Goal: Task Accomplishment & Management: Use online tool/utility

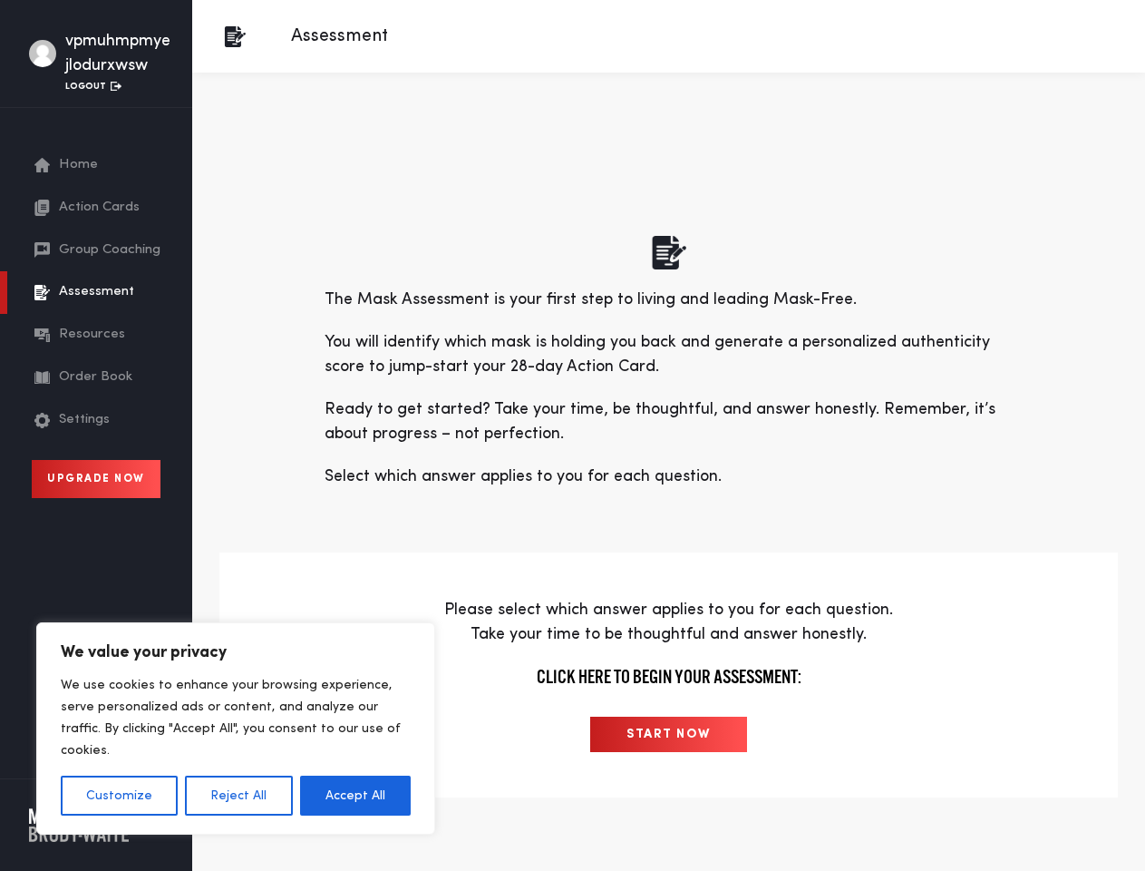
click at [572, 435] on p "Ready to get started? Take your time, be thoughtful, and answer honestly. Remem…" at bounding box center [669, 421] width 689 height 49
click at [119, 795] on button "Customize" at bounding box center [119, 795] width 117 height 40
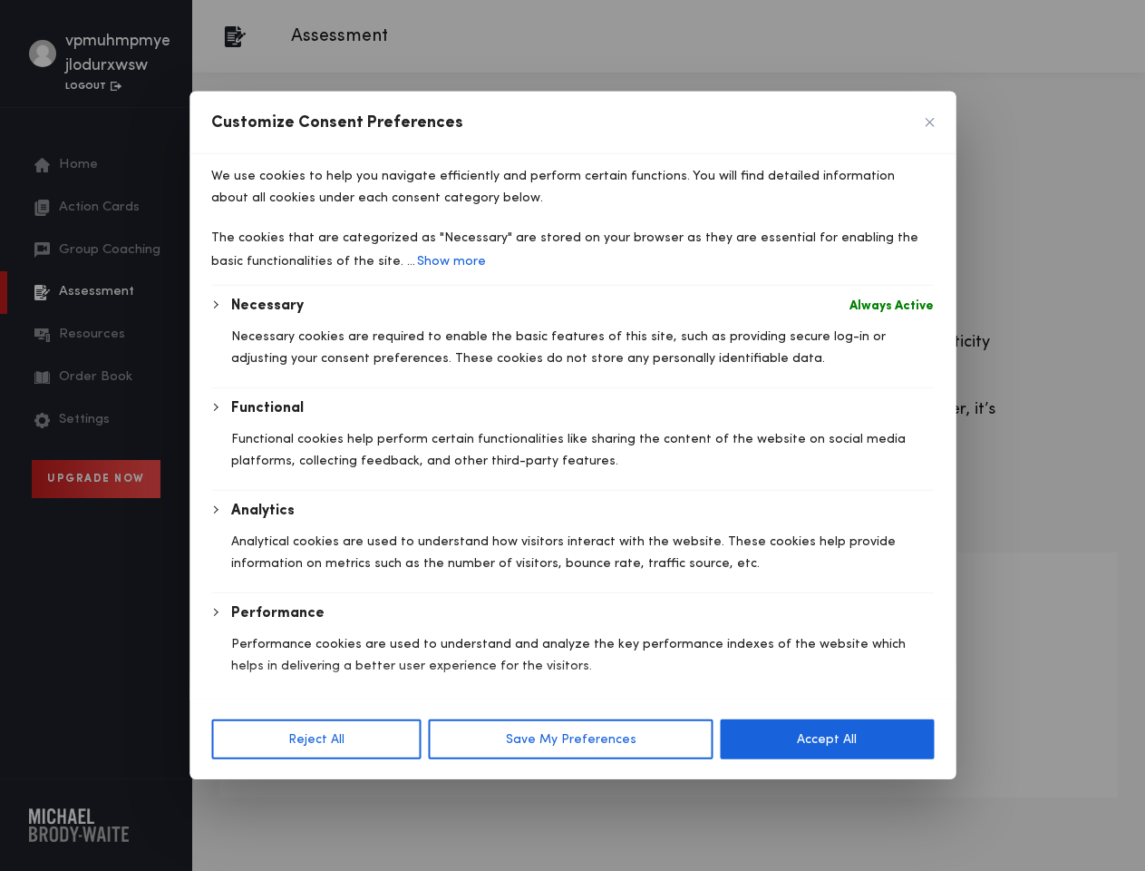
click at [238, 795] on div at bounding box center [572, 435] width 1145 height 871
click at [355, 795] on div "Necessary Always Active Necessary cookies are required to enable the basic feat…" at bounding box center [572, 546] width 723 height 502
click at [668, 574] on p "Analytical cookies are used to understand how visitors interact with the websit…" at bounding box center [582, 552] width 703 height 44
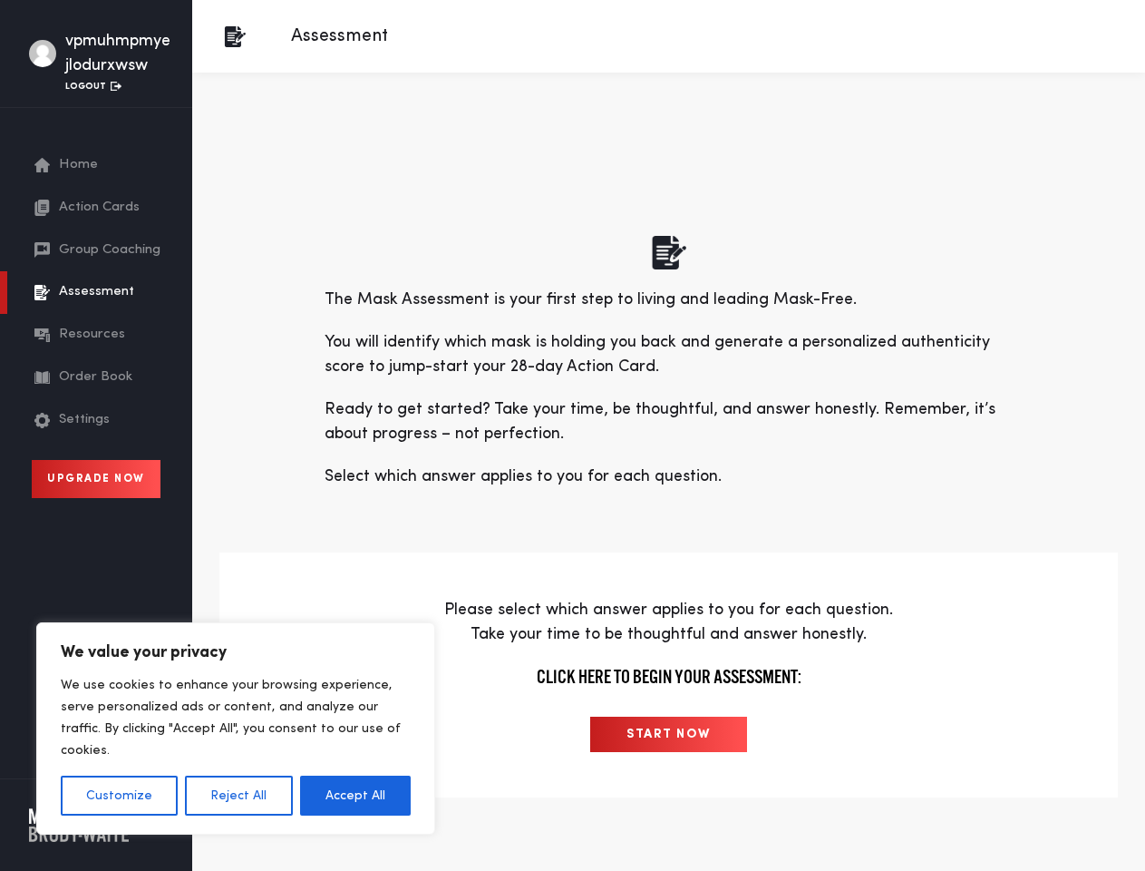
click at [572, 435] on p "Ready to get started? Take your time, be thoughtful, and answer honestly. Remem…" at bounding box center [669, 421] width 689 height 49
click at [119, 795] on button "Customize" at bounding box center [119, 795] width 117 height 40
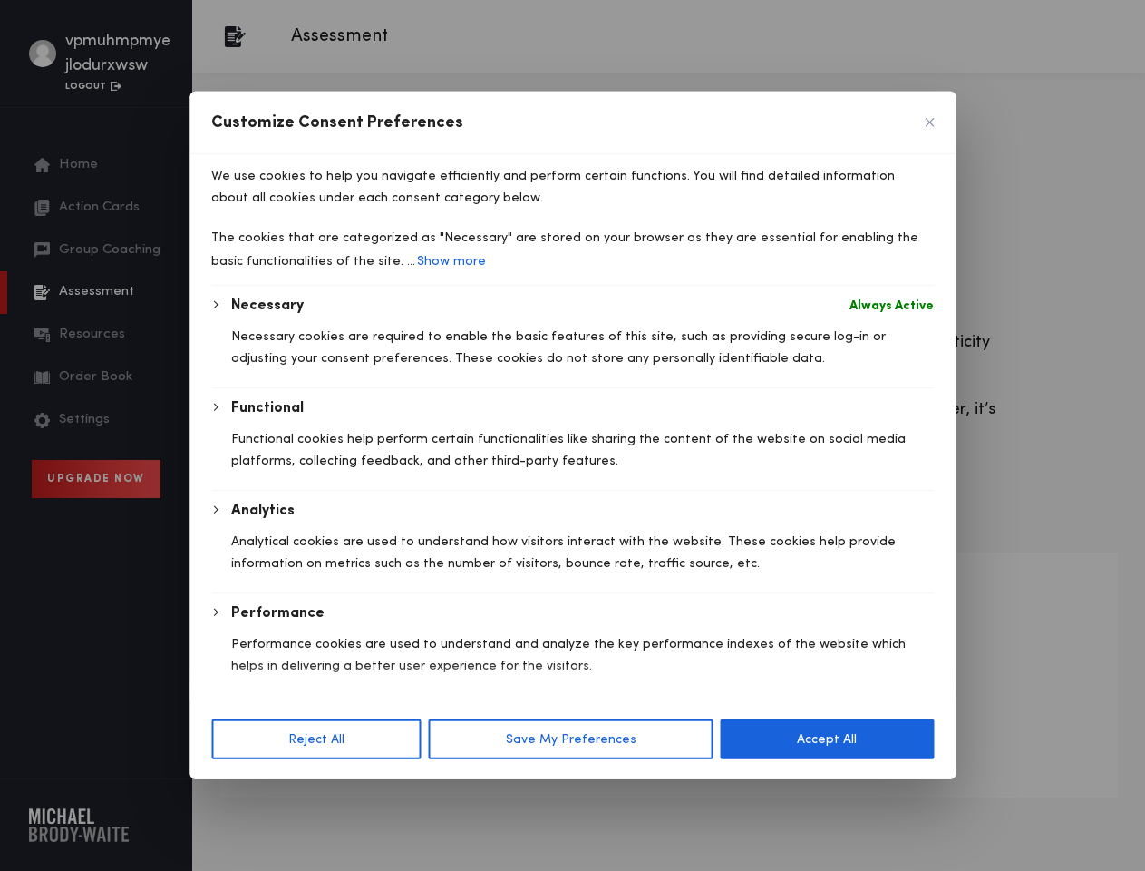
click at [238, 286] on div "We use cookies to help you navigate efficiently and perform certain functions. …" at bounding box center [572, 219] width 723 height 131
click at [355, 699] on span "Customise Consent Preferences" at bounding box center [573, 681] width 766 height 36
click at [668, 699] on span "Customise Consent Preferences" at bounding box center [573, 681] width 766 height 36
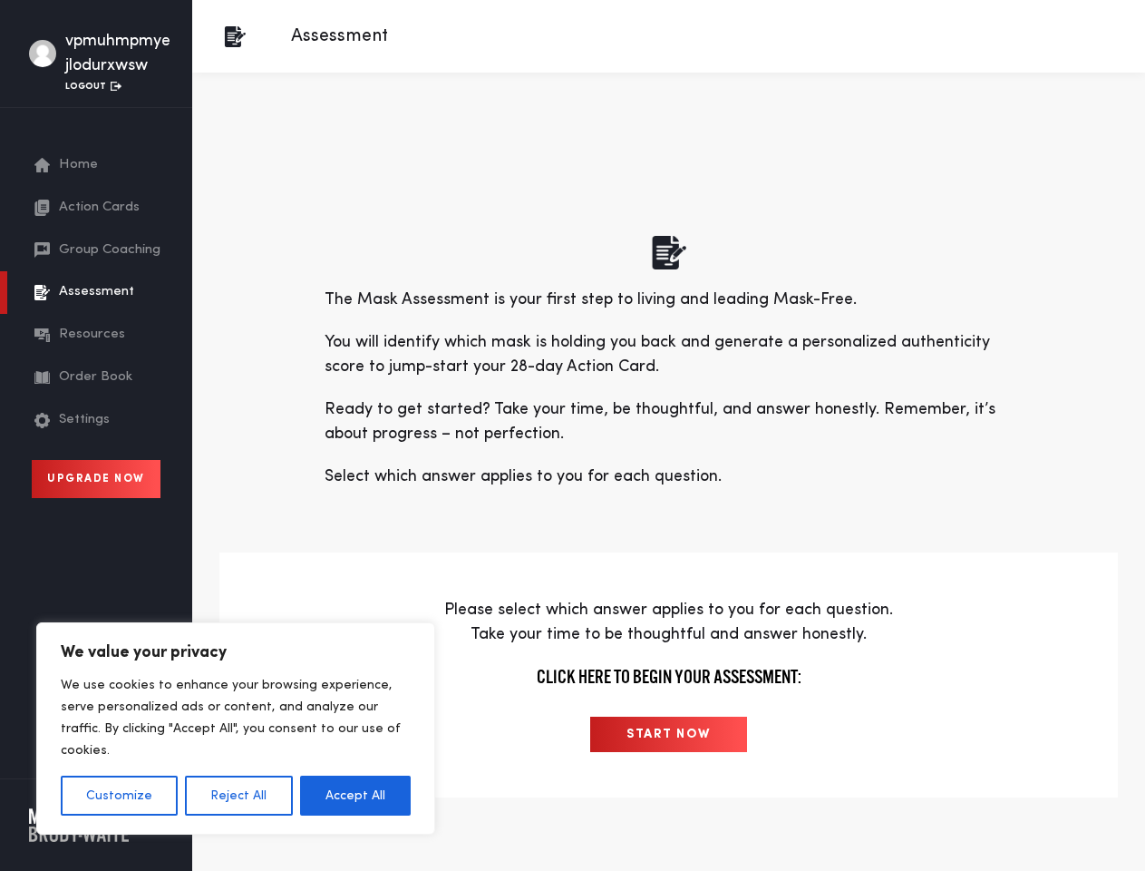
click at [572, 435] on p "Ready to get started? Take your time, be thoughtful, and answer honestly. Remem…" at bounding box center [669, 421] width 689 height 49
click at [119, 795] on button "Customize" at bounding box center [119, 795] width 117 height 40
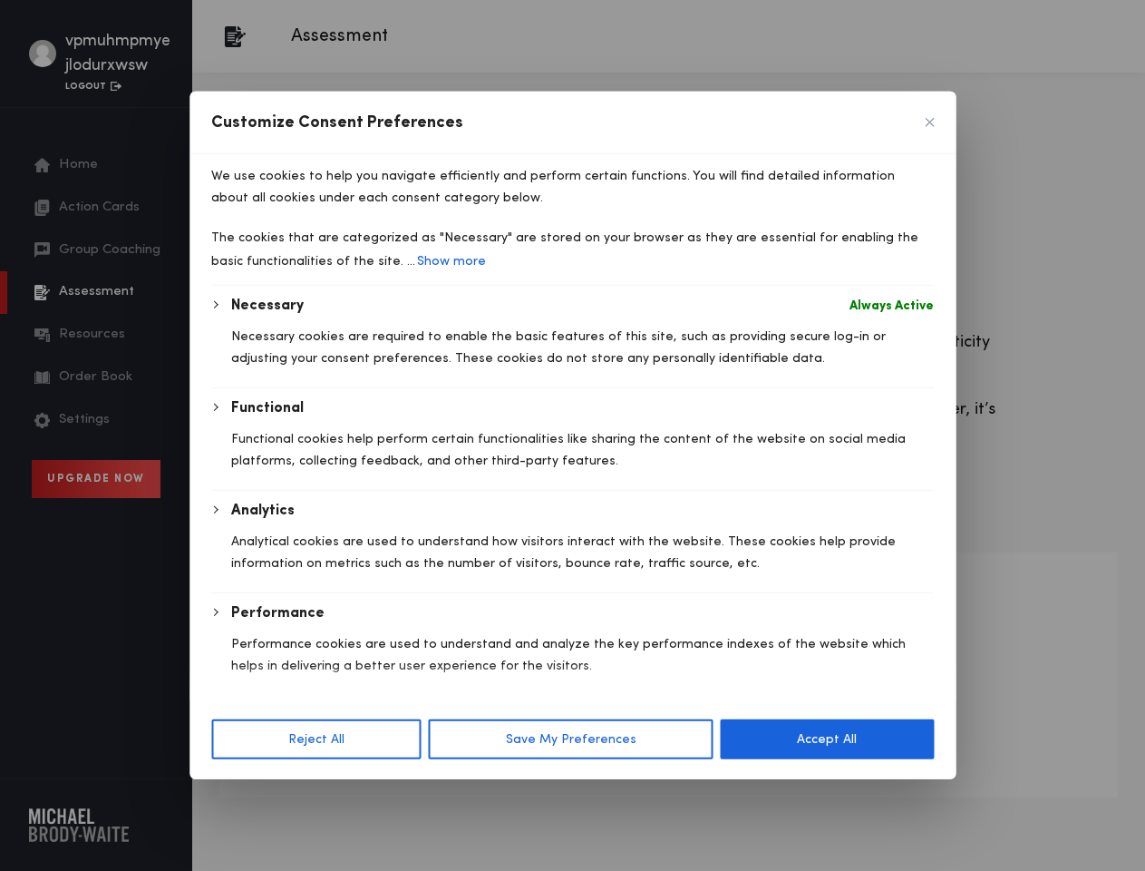
click at [238, 795] on div at bounding box center [572, 435] width 1145 height 871
click at [355, 592] on div "Analytics Analytical cookies are used to understand how visitors interact with …" at bounding box center [582, 546] width 703 height 92
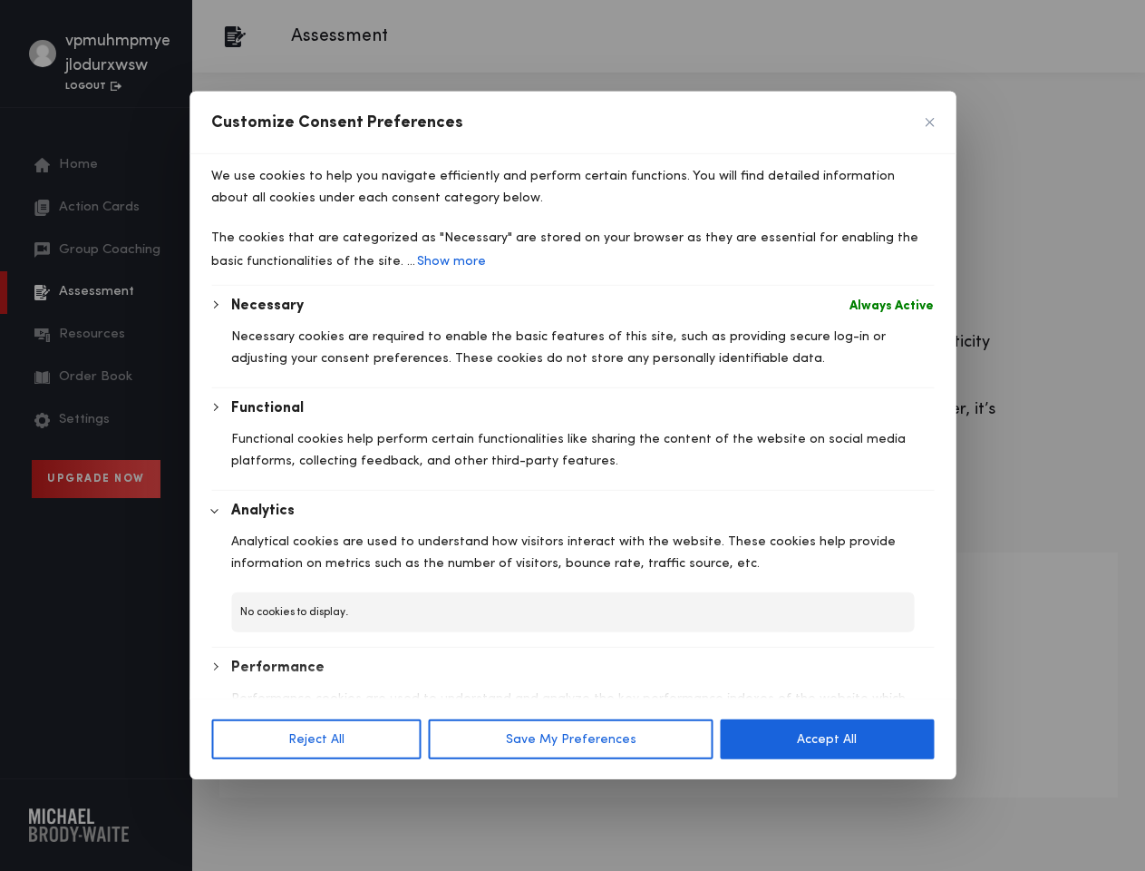
click at [668, 574] on p "Analytical cookies are used to understand how visitors interact with the websit…" at bounding box center [582, 552] width 703 height 44
